Goal: Information Seeking & Learning: Learn about a topic

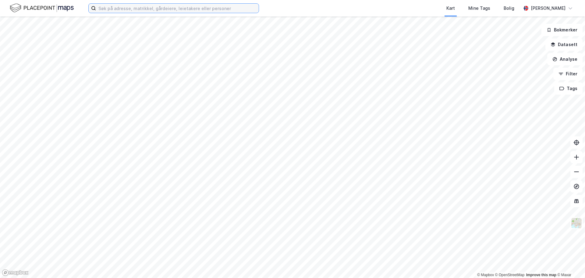
click at [177, 7] on input at bounding box center [177, 8] width 163 height 9
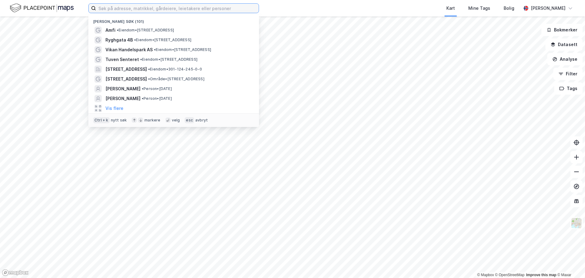
paste input "Casper Stenersen Mathiesen"
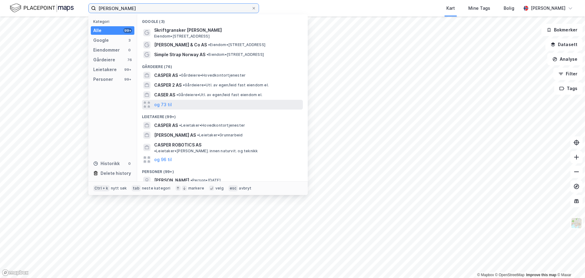
scroll to position [28, 0]
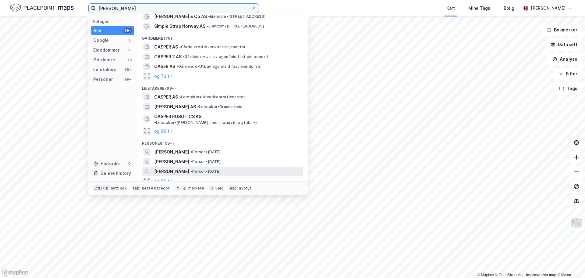
type input "Casper Stenersen Mathiesen"
click at [189, 168] on span "[PERSON_NAME]" at bounding box center [171, 171] width 35 height 7
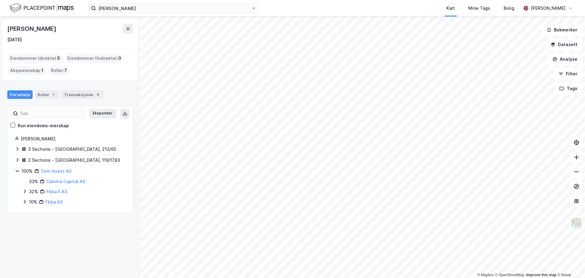
click at [16, 160] on icon at bounding box center [17, 159] width 5 height 5
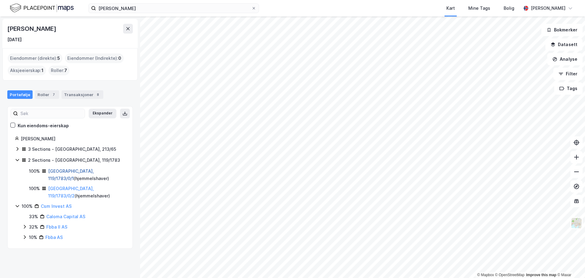
click at [63, 171] on link "Tromsø, 119/1783/0/1" at bounding box center [71, 174] width 46 height 12
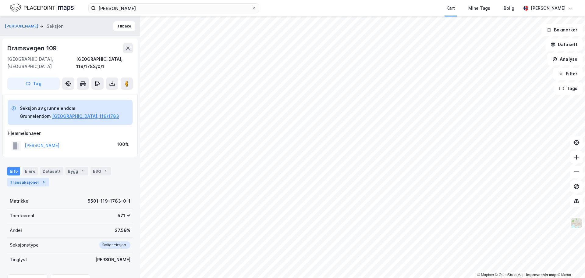
click at [19, 178] on div "Transaksjoner 4" at bounding box center [28, 182] width 42 height 9
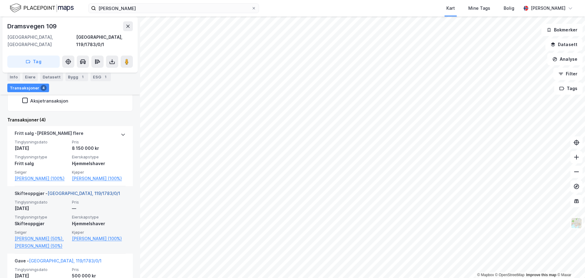
scroll to position [175, 0]
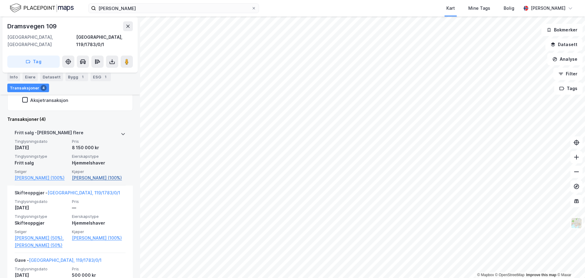
click at [92, 174] on link "Mathiesen Casper (100%)" at bounding box center [99, 177] width 54 height 7
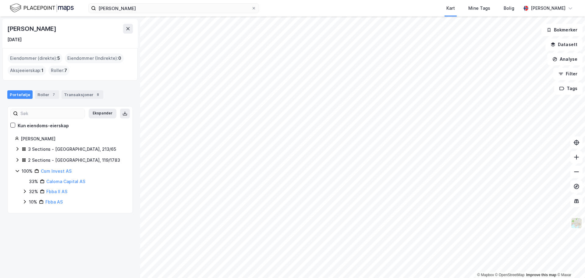
click at [17, 150] on icon at bounding box center [17, 148] width 5 height 5
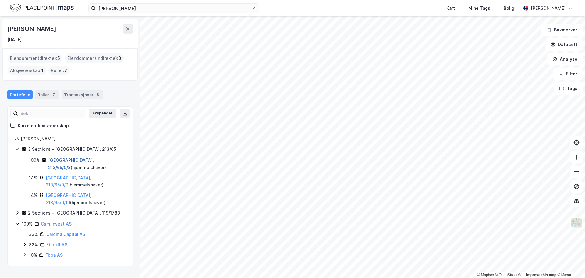
click at [56, 159] on link "Oslo, 213/65/0/8" at bounding box center [71, 163] width 46 height 12
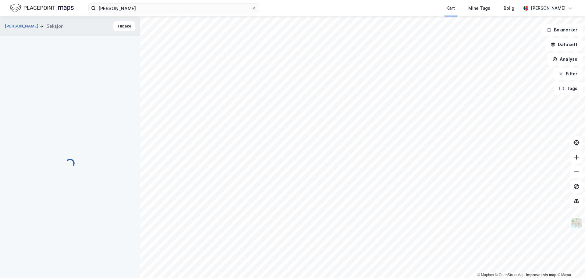
scroll to position [28, 0]
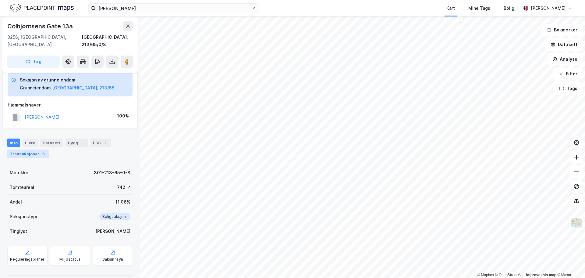
click at [30, 149] on div "Transaksjoner 6" at bounding box center [28, 153] width 42 height 9
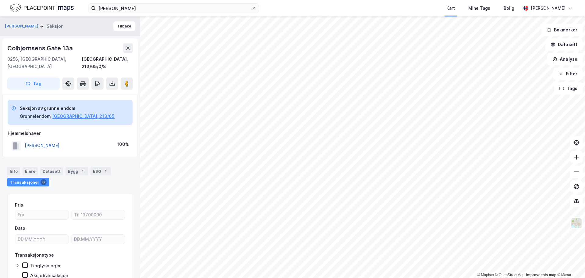
click at [0, 0] on button "MATHIESEN CASPER" at bounding box center [0, 0] width 0 height 0
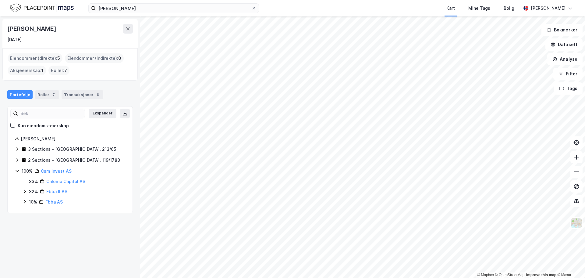
click at [17, 147] on icon at bounding box center [17, 148] width 5 height 5
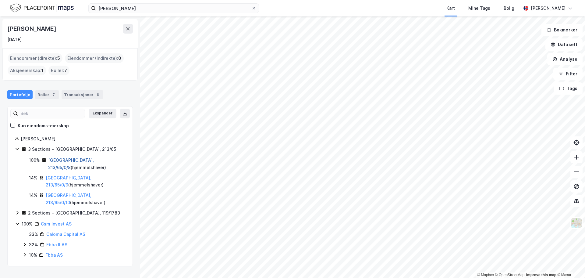
click at [64, 160] on link "Oslo, 213/65/0/8" at bounding box center [71, 163] width 46 height 12
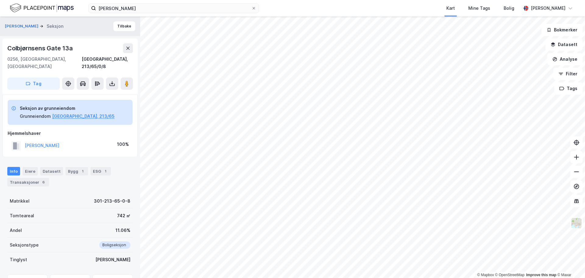
scroll to position [2, 0]
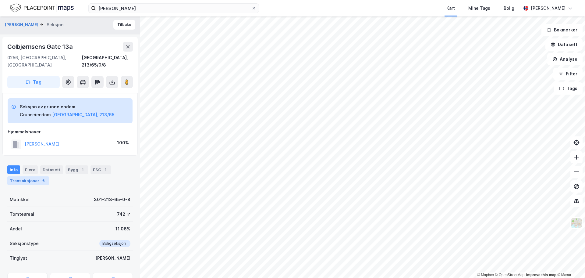
click at [34, 176] on div "Transaksjoner 6" at bounding box center [28, 180] width 42 height 9
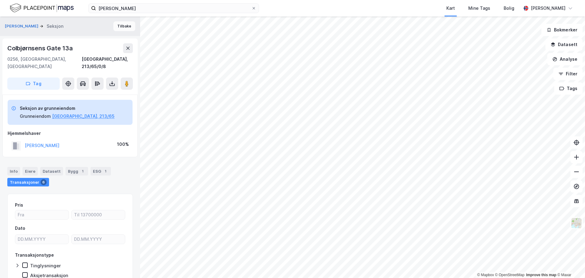
click at [121, 24] on button "Tilbake" at bounding box center [124, 26] width 22 height 10
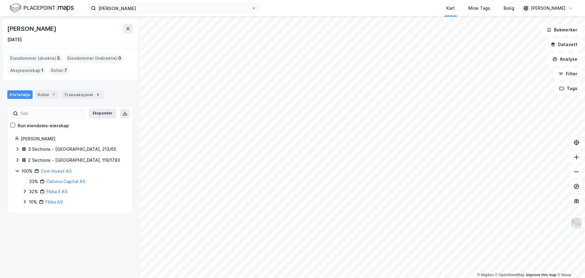
click at [33, 5] on img at bounding box center [42, 8] width 64 height 11
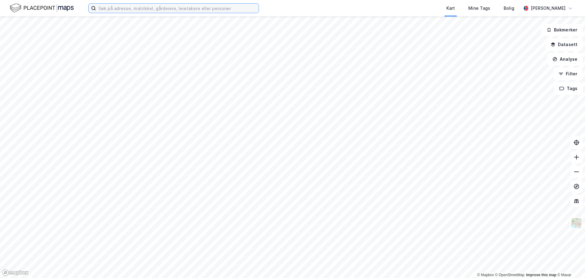
click at [147, 8] on input at bounding box center [177, 8] width 163 height 9
paste input "Træen Torstein"
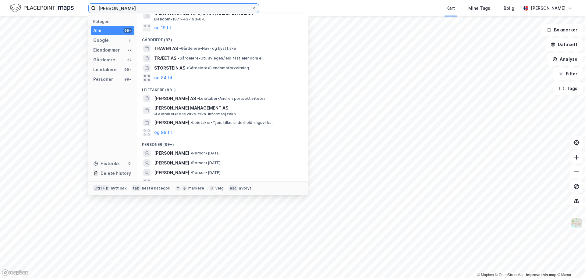
scroll to position [98, 0]
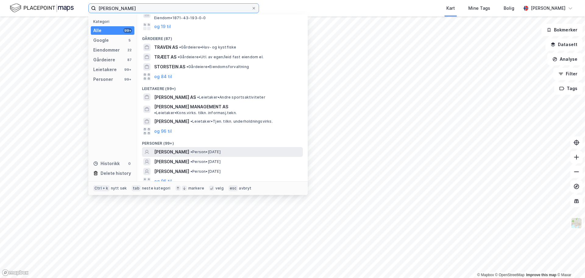
type input "Træen Torstein"
click at [220, 149] on span "• Person • 16. juli 1995" at bounding box center [205, 151] width 30 height 5
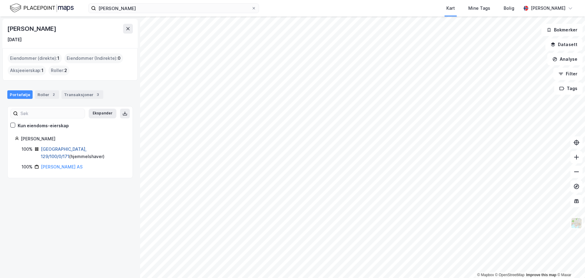
click at [56, 148] on link "Oslo, 129/100/0/171" at bounding box center [64, 152] width 46 height 12
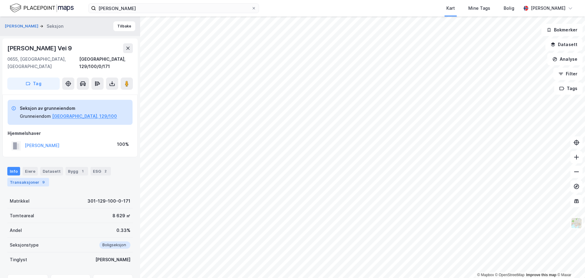
click at [29, 178] on div "Transaksjoner 9" at bounding box center [28, 182] width 42 height 9
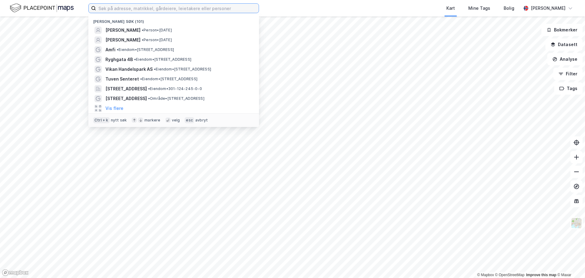
click at [148, 9] on input at bounding box center [177, 8] width 163 height 9
paste input "Varnaveien 43 E"
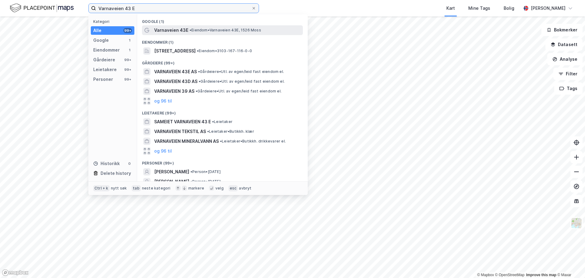
type input "Varnaveien 43 E"
click at [197, 30] on span "• Eiendom • Varnaveien 43E, 1526 Moss" at bounding box center [226, 30] width 72 height 5
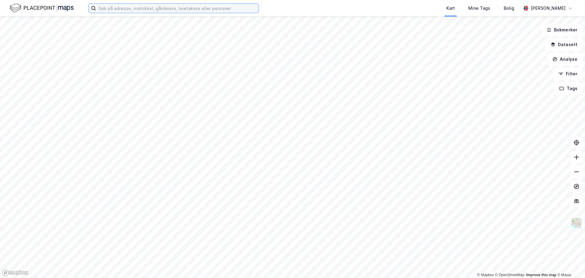
click at [160, 5] on input at bounding box center [177, 8] width 163 height 9
paste input "[PERSON_NAME]"
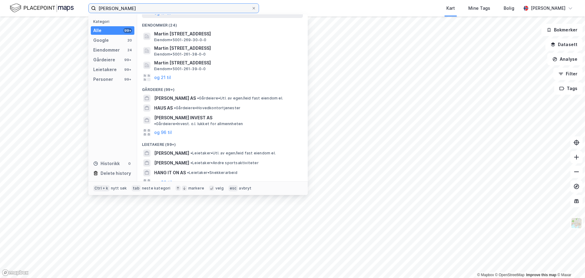
scroll to position [102, 0]
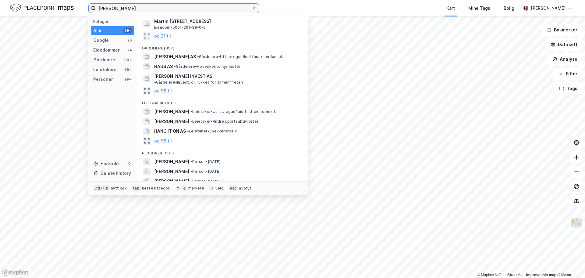
type input "[PERSON_NAME]"
click at [171, 186] on div "og 96 til" at bounding box center [222, 191] width 161 height 10
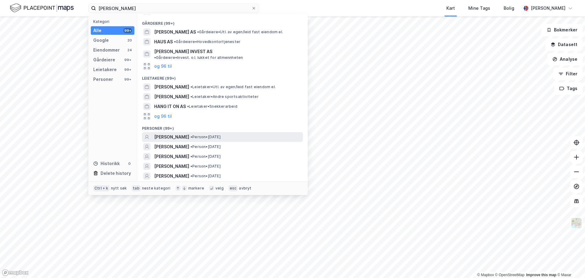
scroll to position [163, 0]
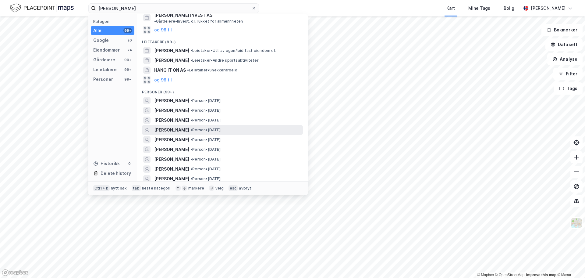
click at [210, 127] on span "• Person • [DATE]" at bounding box center [205, 129] width 30 height 5
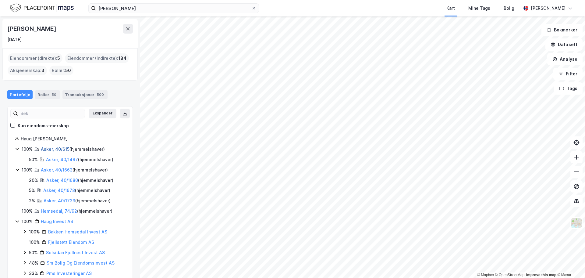
click at [57, 149] on link "Asker, 40/615" at bounding box center [55, 148] width 29 height 5
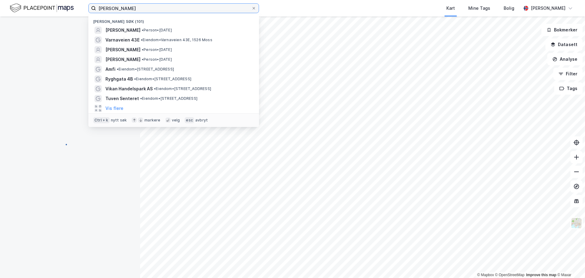
click at [146, 12] on input "[PERSON_NAME]" at bounding box center [173, 8] width 155 height 9
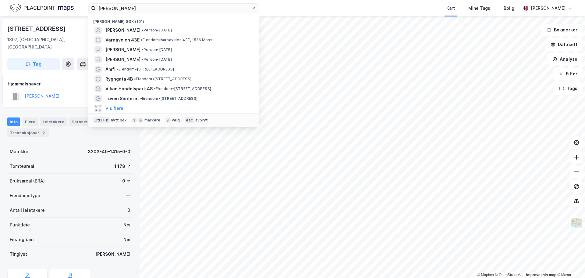
click at [93, 43] on div "Varnaveien 43E • Eiendom • [STREET_ADDRESS]" at bounding box center [173, 40] width 171 height 10
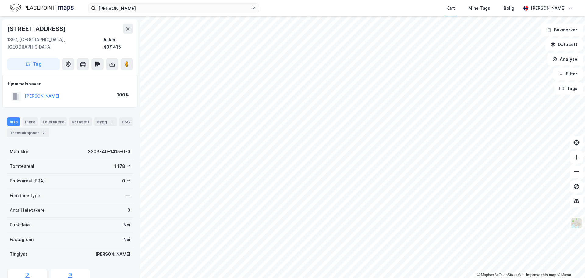
click at [81, 22] on div "[STREET_ADDRESS]" at bounding box center [69, 47] width 135 height 56
click at [133, 26] on div "[STREET_ADDRESS]" at bounding box center [69, 47] width 135 height 56
click at [126, 27] on icon at bounding box center [128, 28] width 5 height 5
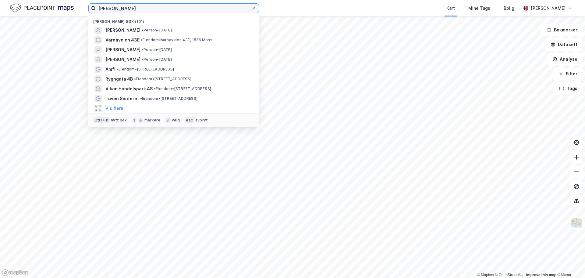
click at [151, 11] on input "[PERSON_NAME]" at bounding box center [173, 8] width 155 height 9
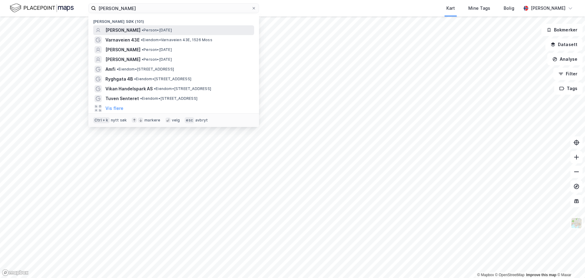
click at [153, 27] on div "[PERSON_NAME] • Person • [DATE]" at bounding box center [179, 30] width 148 height 7
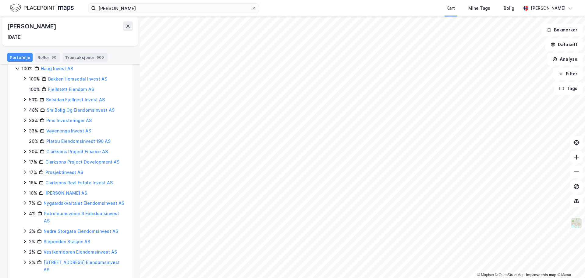
scroll to position [105, 0]
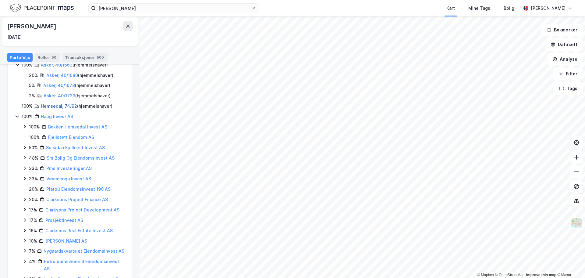
click at [57, 106] on link "Hemsedal, 74/92" at bounding box center [59, 105] width 36 height 5
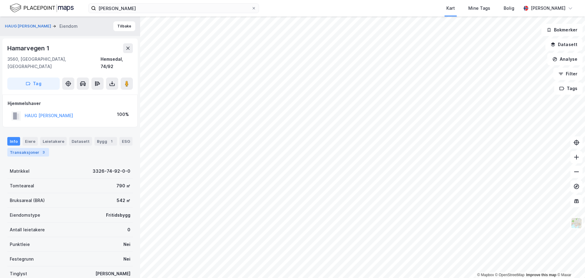
click at [29, 148] on div "Transaksjoner 3" at bounding box center [28, 152] width 42 height 9
